Goal: Entertainment & Leisure: Consume media (video, audio)

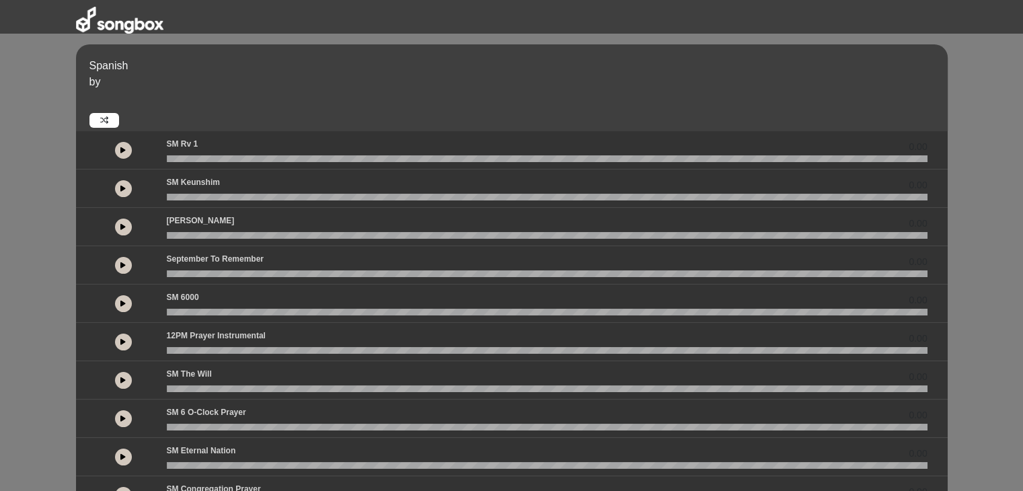
click at [120, 149] on icon at bounding box center [122, 150] width 5 height 7
click at [121, 149] on icon at bounding box center [123, 150] width 4 height 7
click at [128, 154] on button at bounding box center [123, 150] width 17 height 17
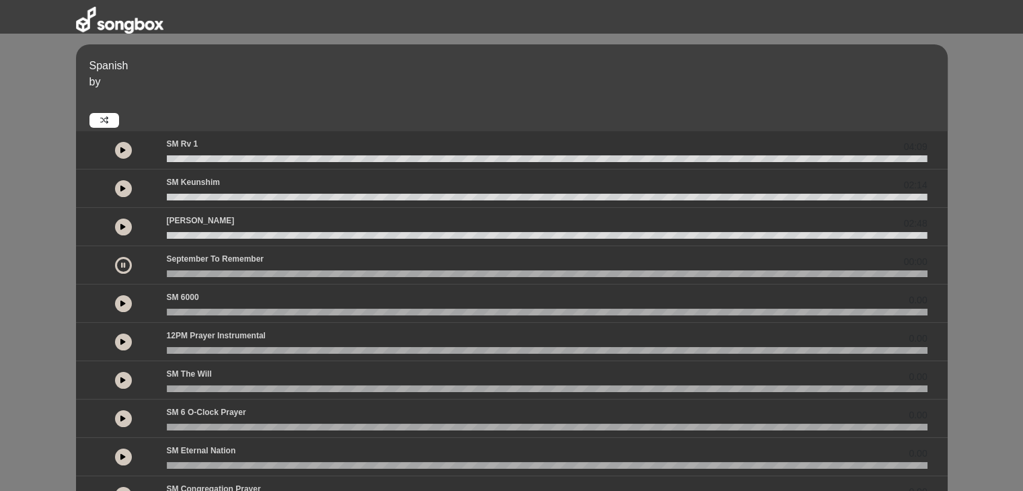
click at [124, 305] on icon at bounding box center [122, 303] width 5 height 7
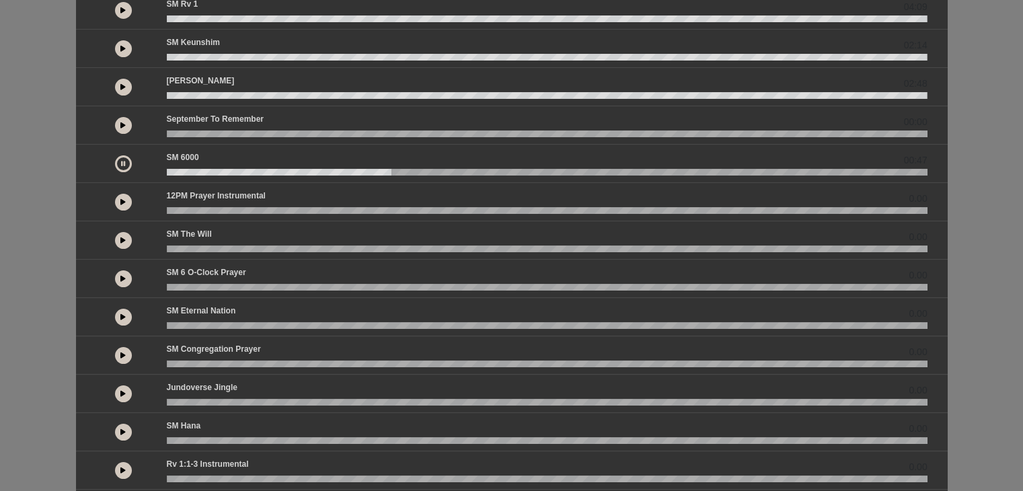
scroll to position [163, 0]
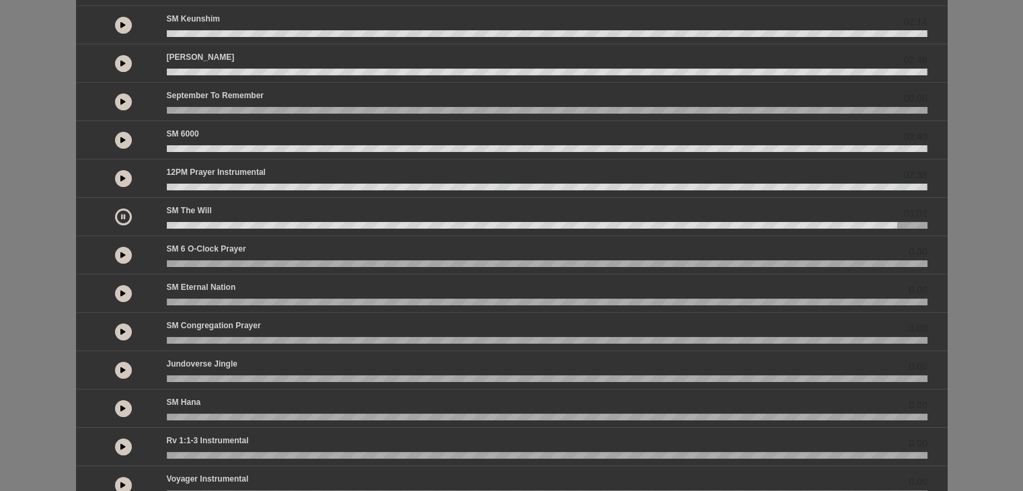
click at [124, 219] on icon at bounding box center [123, 216] width 4 height 7
click at [124, 219] on icon at bounding box center [122, 216] width 5 height 7
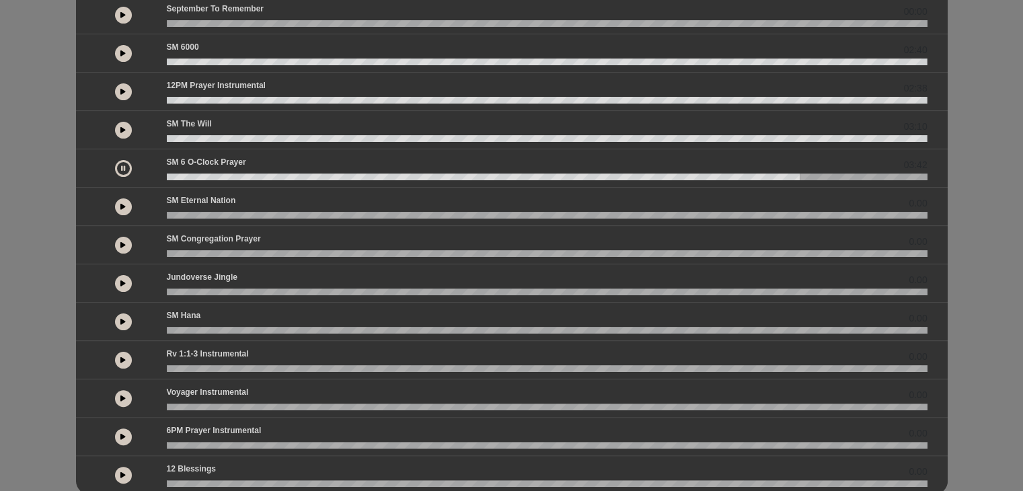
scroll to position [254, 0]
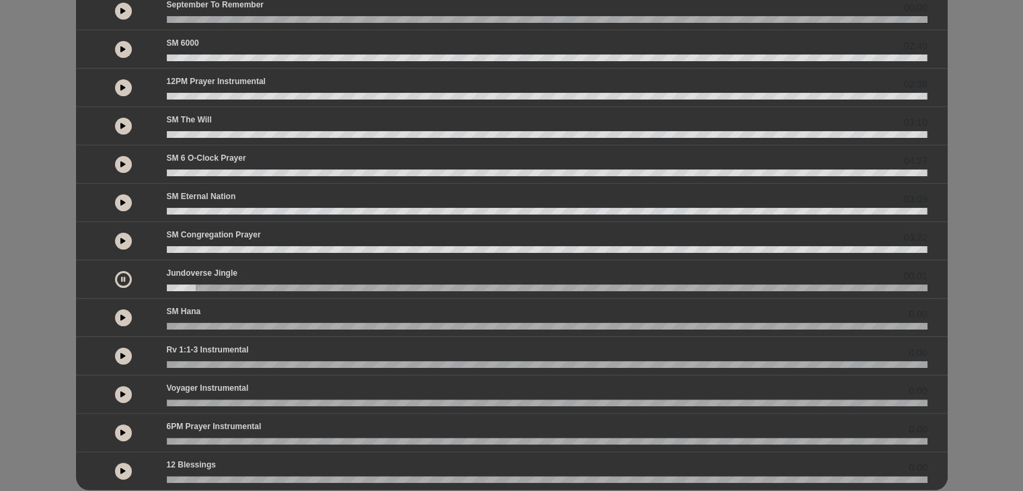
click at [120, 314] on icon at bounding box center [122, 317] width 5 height 7
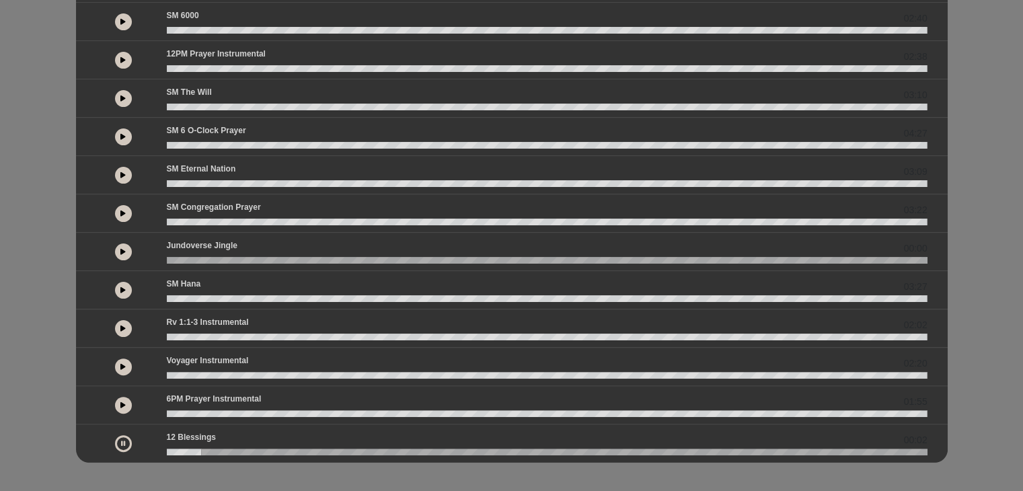
scroll to position [284, 0]
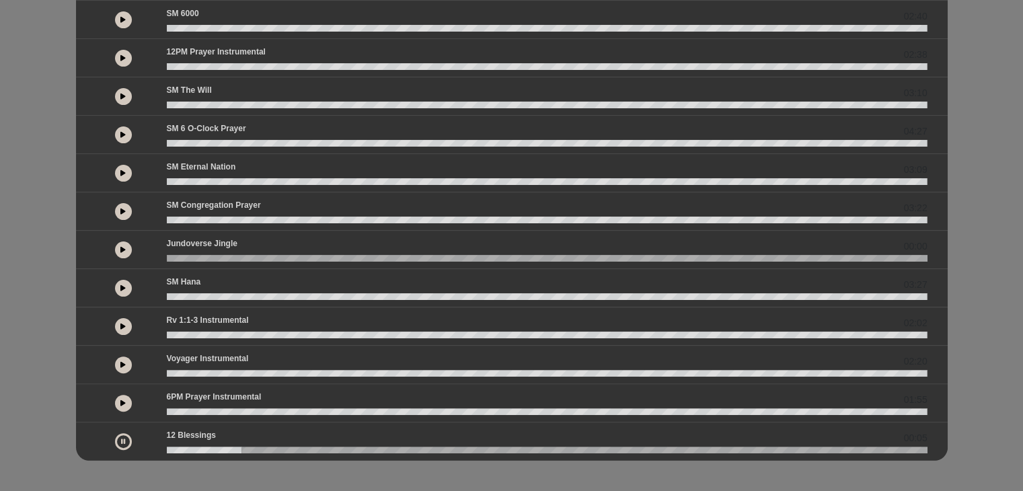
click at [118, 438] on button at bounding box center [123, 441] width 17 height 17
